Goal: Find specific page/section: Find specific page/section

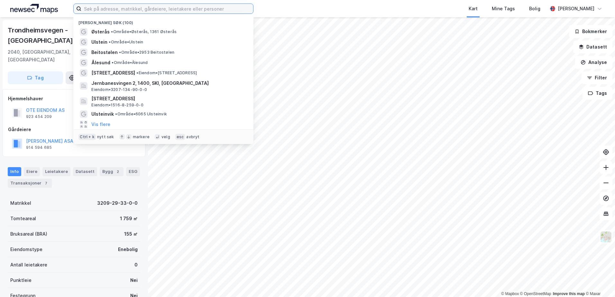
click at [113, 6] on input at bounding box center [167, 9] width 172 height 10
type input "strømmen"
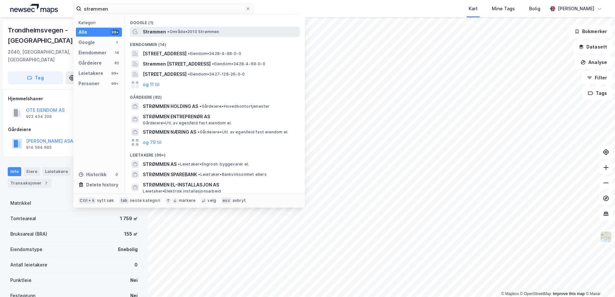
click at [171, 30] on span "• Område • 2010 Strømmen" at bounding box center [193, 31] width 52 height 5
